Goal: Information Seeking & Learning: Learn about a topic

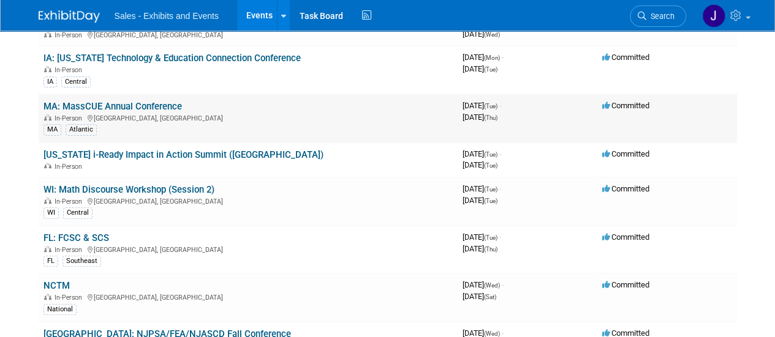
scroll to position [138, 0]
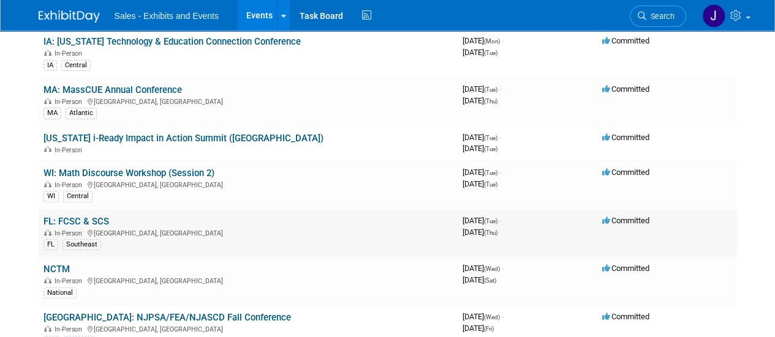
click at [91, 218] on link "FL: FCSC & SCS" at bounding box center [76, 221] width 66 height 11
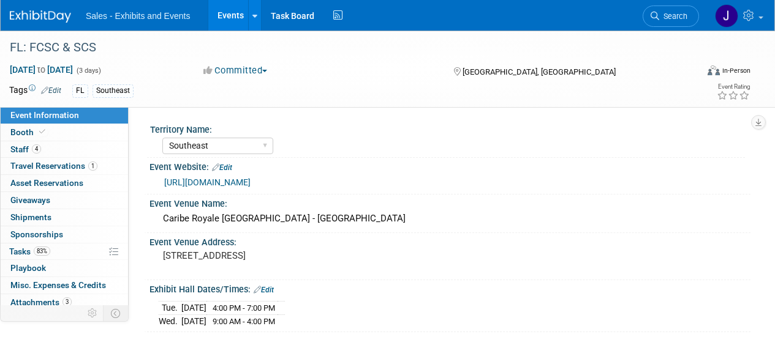
select select "Southeast"
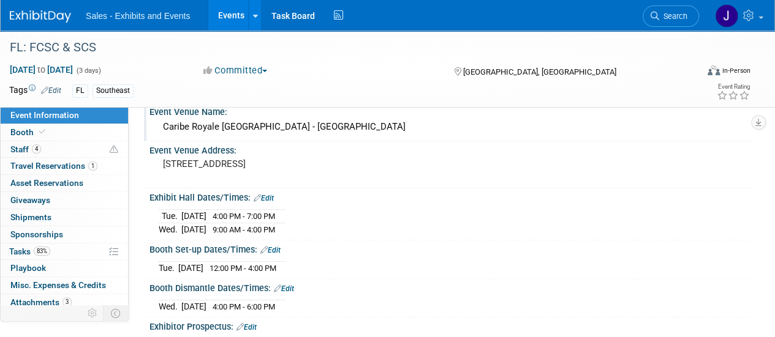
scroll to position [93, 0]
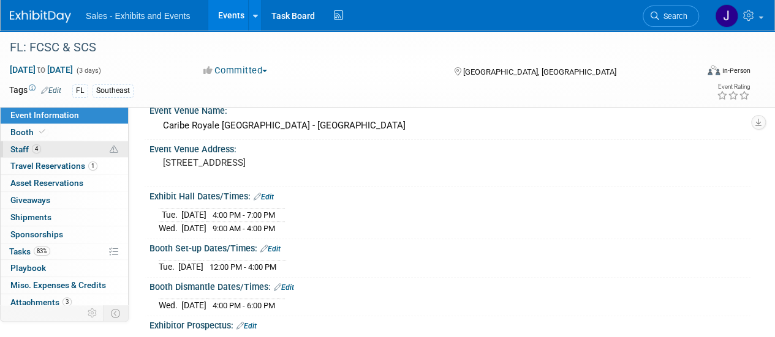
click at [0, 158] on div "Event Information Event Info Booth Booth 4 Staff 4 Staff 1 Travel Reservations …" at bounding box center [64, 206] width 129 height 198
click at [24, 147] on span "Staff 4" at bounding box center [25, 150] width 31 height 10
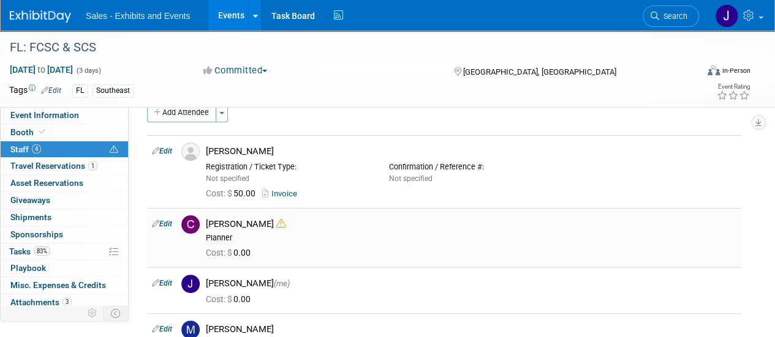
scroll to position [4, 0]
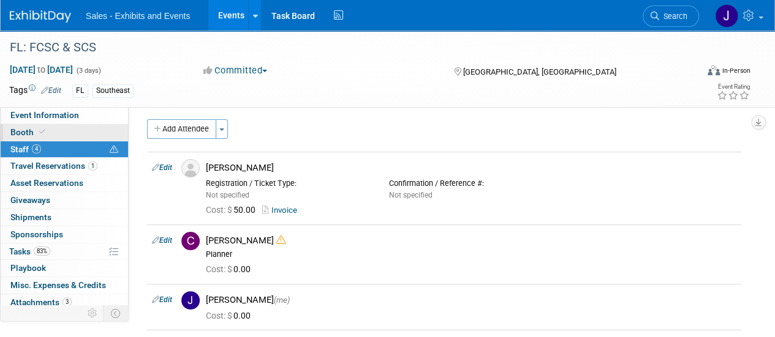
click at [39, 130] on icon at bounding box center [42, 132] width 6 height 7
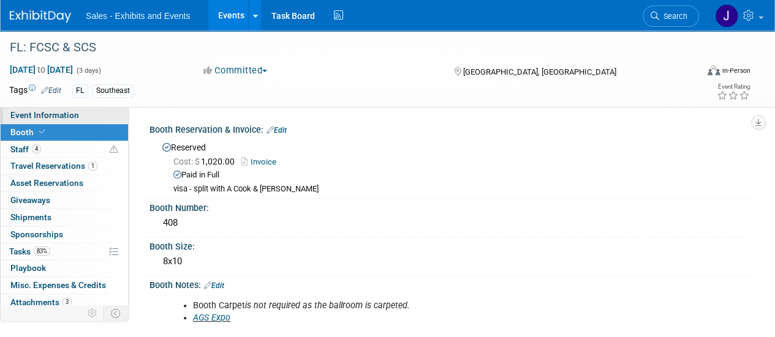
click at [42, 120] on span "Event Information" at bounding box center [44, 115] width 69 height 10
select select "Southeast"
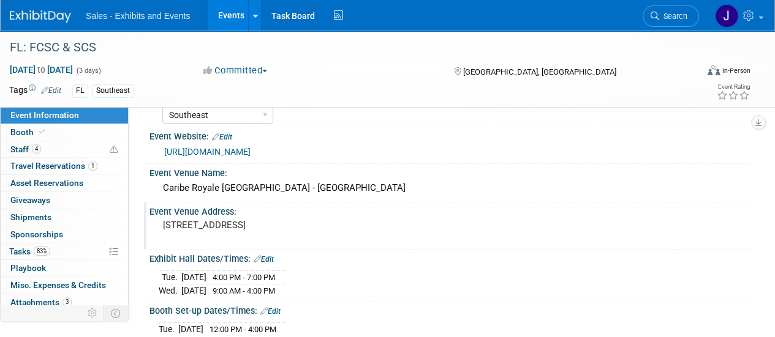
scroll to position [29, 0]
click at [250, 155] on link "https://www.charterandchoice.com/reg_exhibits/index.php" at bounding box center [207, 153] width 86 height 10
